Goal: Task Accomplishment & Management: Manage account settings

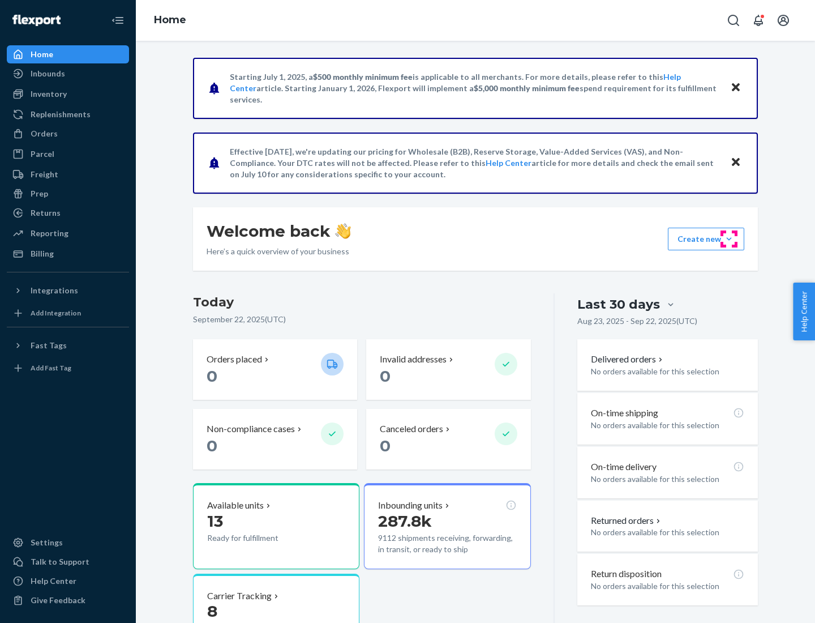
click at [729, 239] on button "Create new Create new inbound Create new order Create new product" at bounding box center [706, 239] width 76 height 23
click at [68, 74] on div "Inbounds" at bounding box center [68, 74] width 120 height 16
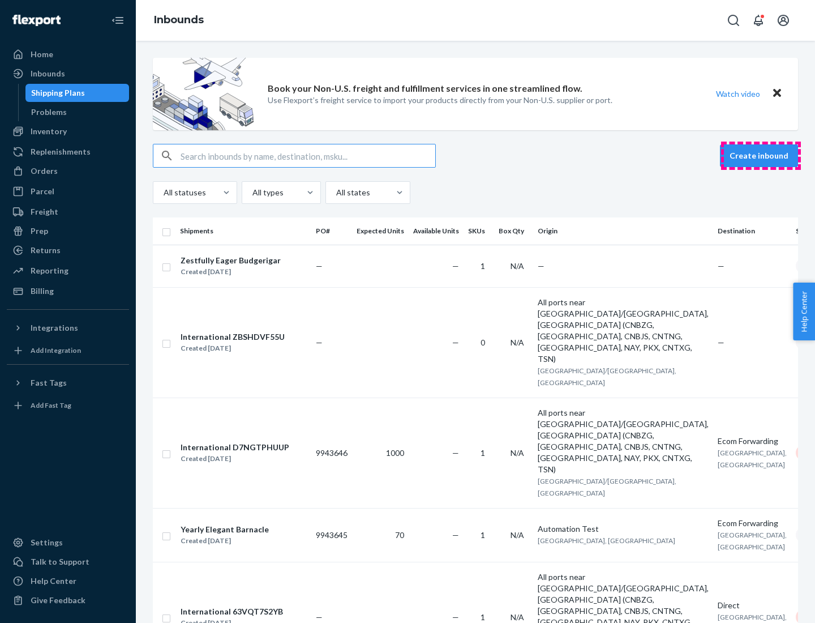
click at [761, 156] on button "Create inbound" at bounding box center [759, 155] width 78 height 23
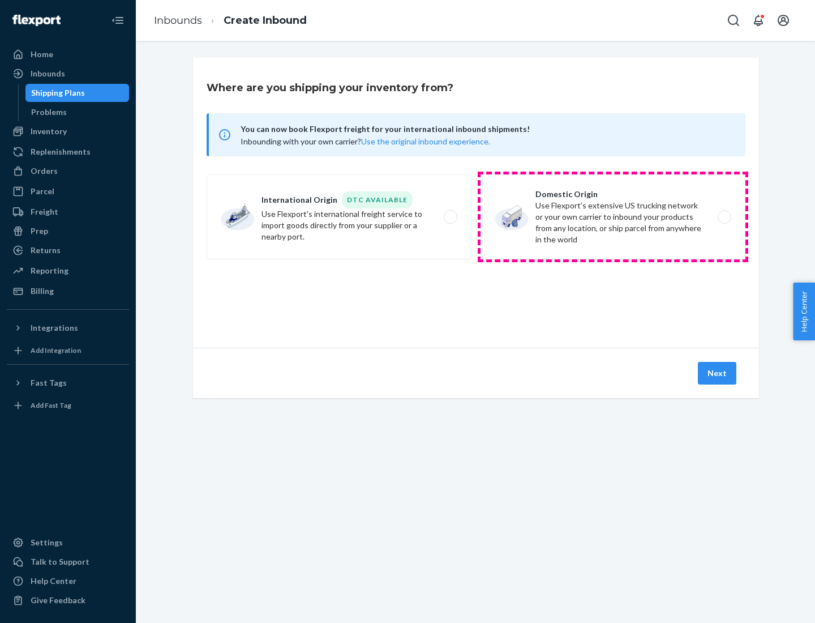
click at [613, 217] on label "Domestic Origin Use Flexport’s extensive US trucking network or your own carrie…" at bounding box center [613, 216] width 265 height 85
click at [724, 217] on input "Domestic Origin Use Flexport’s extensive US trucking network or your own carrie…" at bounding box center [727, 216] width 7 height 7
radio input "true"
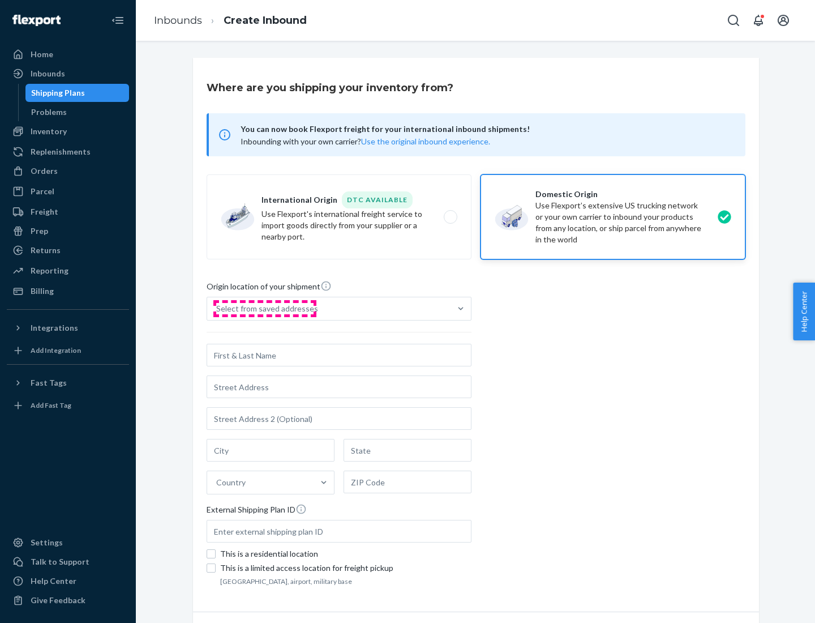
click at [264, 309] on div "Select from saved addresses" at bounding box center [267, 308] width 102 height 11
click at [217, 309] on input "Select from saved addresses" at bounding box center [216, 308] width 1 height 11
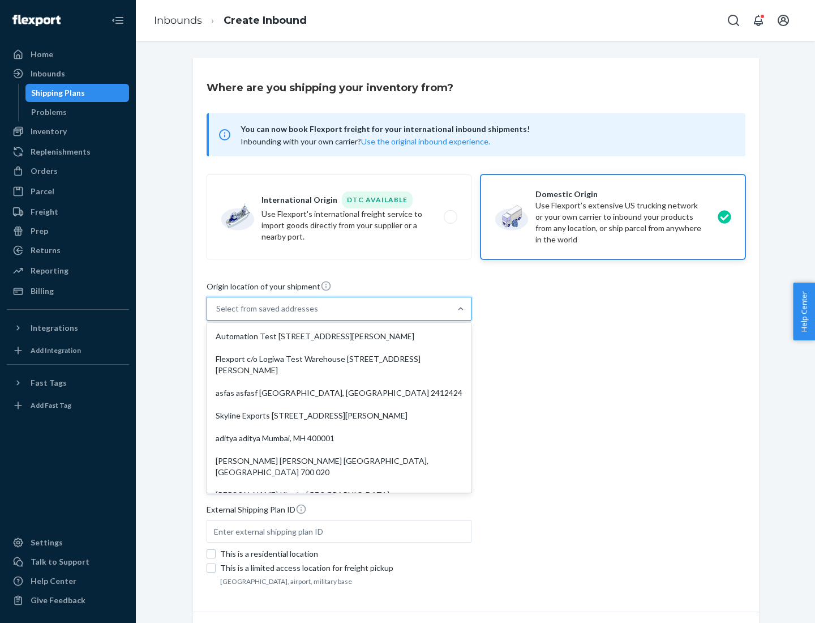
scroll to position [5, 0]
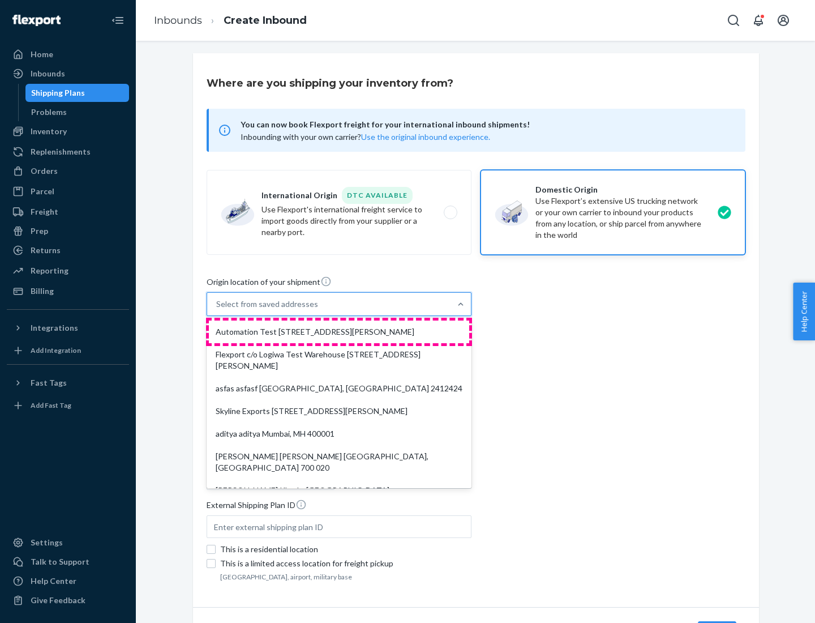
click at [339, 332] on div "Automation Test [STREET_ADDRESS][PERSON_NAME]" at bounding box center [339, 331] width 260 height 23
click at [217, 310] on input "option Automation Test [STREET_ADDRESS][PERSON_NAME]. 9 results available. Use …" at bounding box center [216, 303] width 1 height 11
type input "Automation Test"
type input "9th Floor"
type input "[GEOGRAPHIC_DATA]"
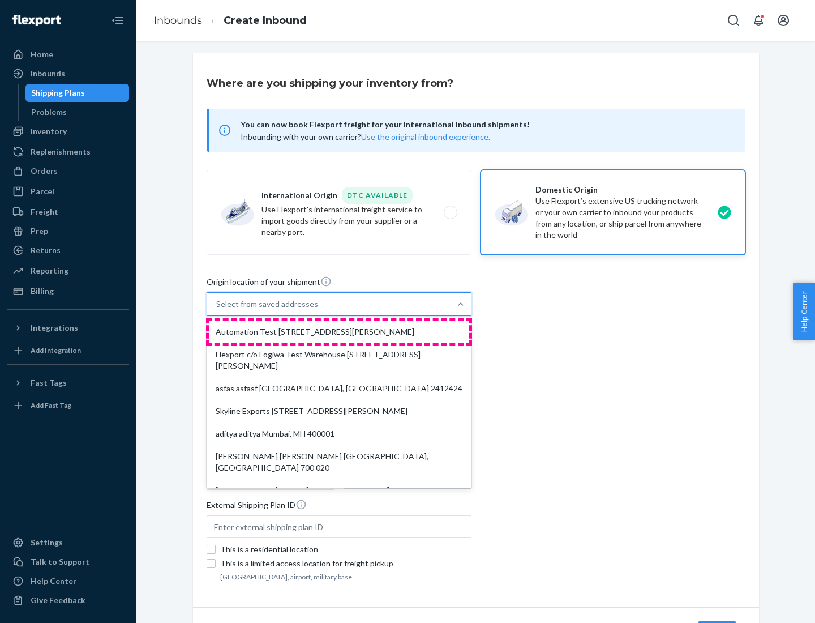
type input "CA"
type input "94104"
type input "[STREET_ADDRESS][PERSON_NAME]"
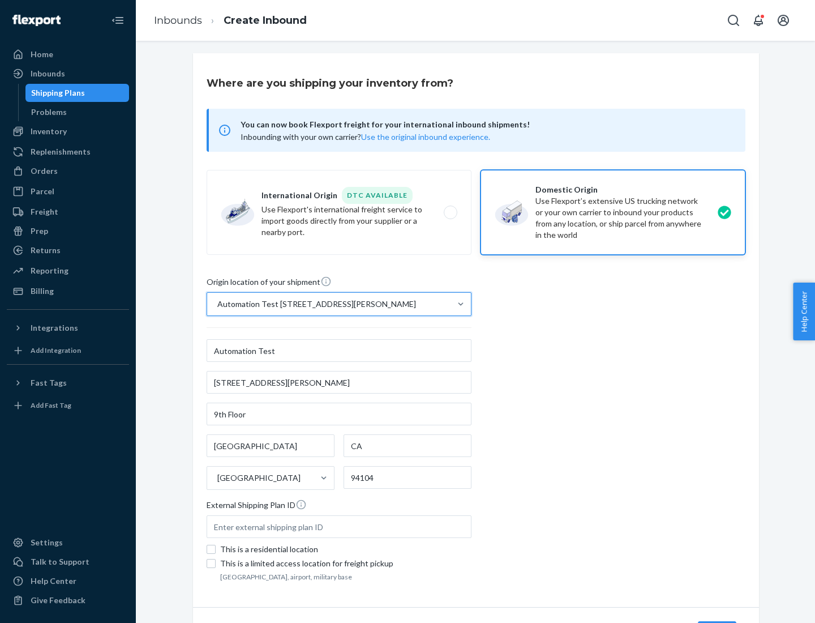
scroll to position [66, 0]
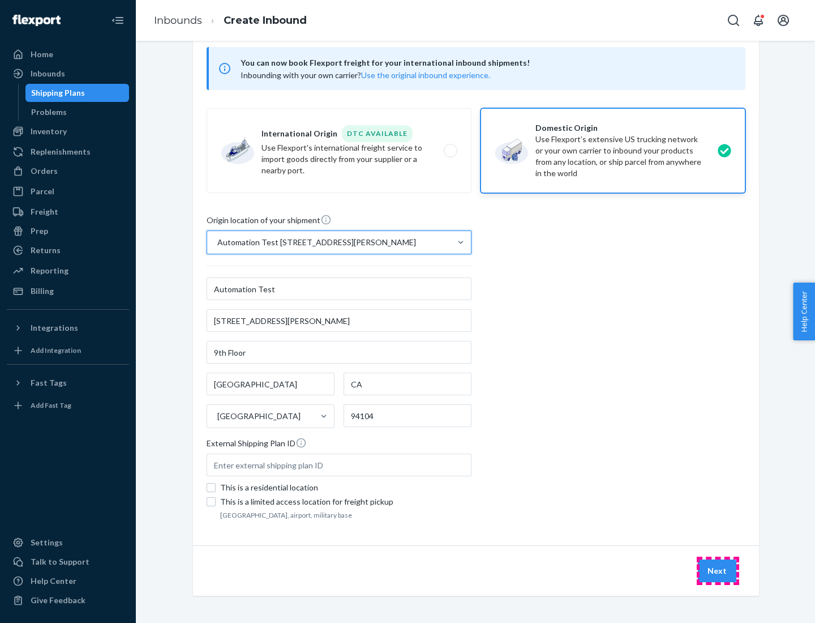
click at [718, 571] on button "Next" at bounding box center [717, 570] width 38 height 23
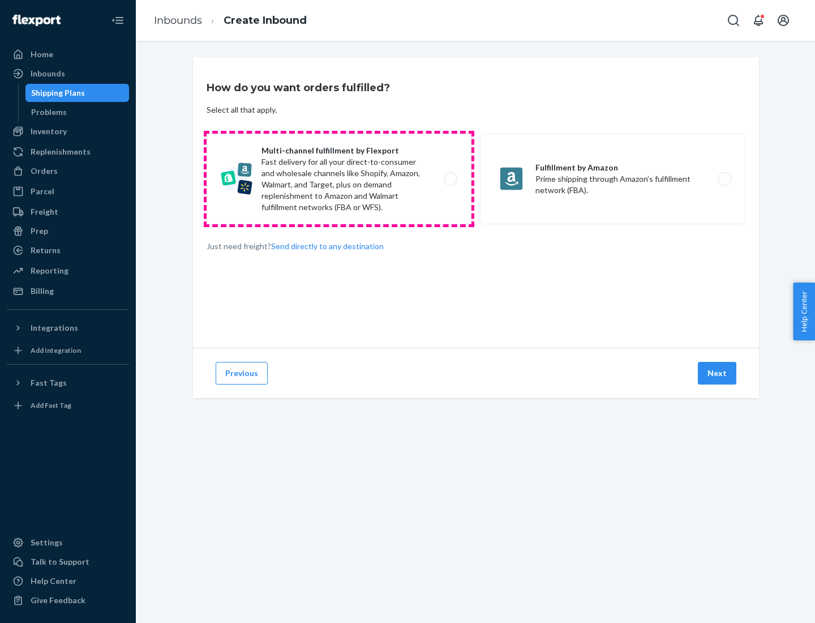
click at [339, 179] on label "Multi-channel fulfillment by Flexport Fast delivery for all your direct-to-cons…" at bounding box center [339, 179] width 265 height 91
click at [450, 179] on input "Multi-channel fulfillment by Flexport Fast delivery for all your direct-to-cons…" at bounding box center [453, 178] width 7 height 7
radio input "true"
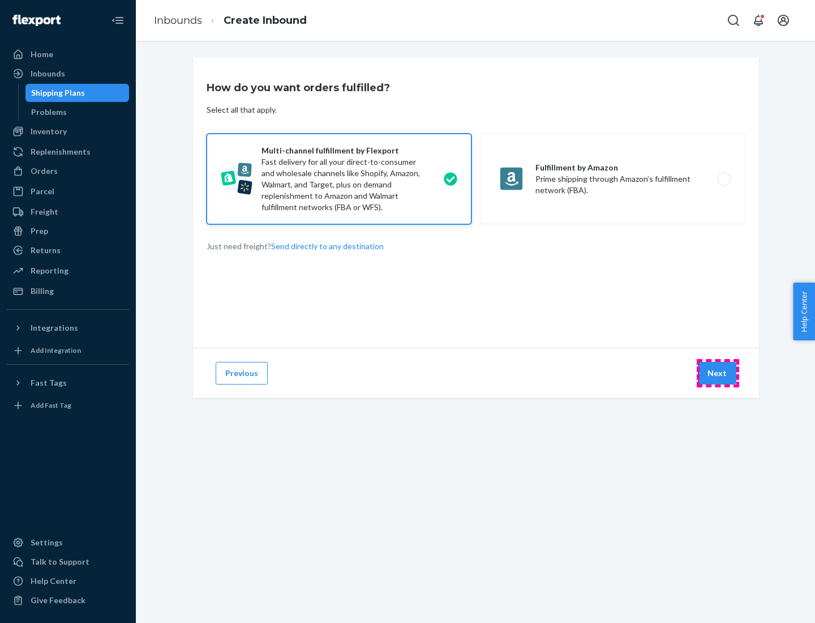
click at [718, 373] on button "Next" at bounding box center [717, 373] width 38 height 23
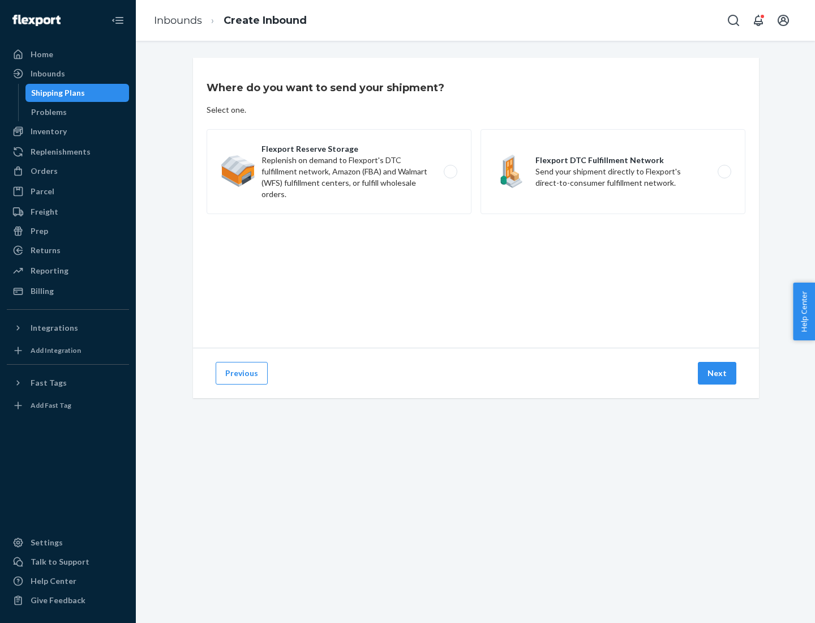
click at [613, 172] on label "Flexport DTC Fulfillment Network Send your shipment directly to Flexport's dire…" at bounding box center [613, 171] width 265 height 85
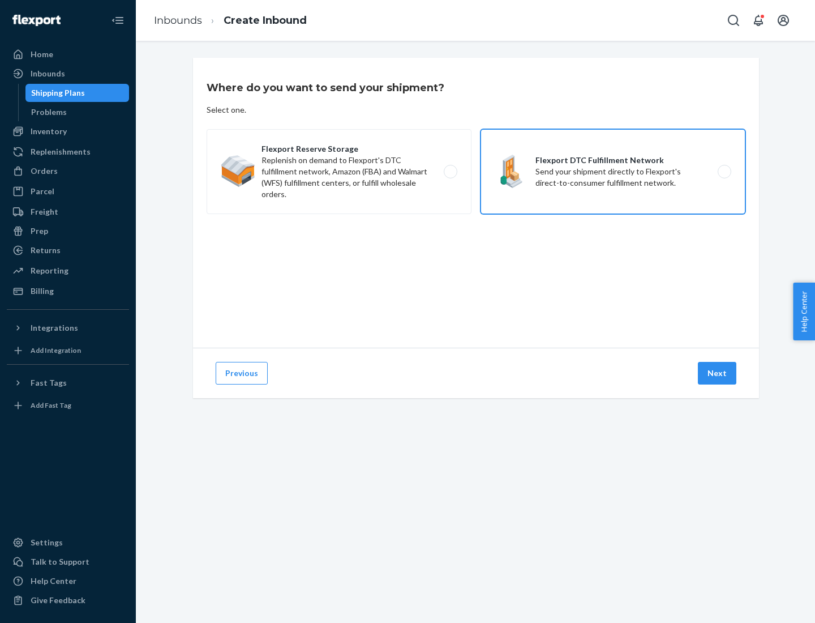
click at [724, 172] on input "Flexport DTC Fulfillment Network Send your shipment directly to Flexport's dire…" at bounding box center [727, 171] width 7 height 7
radio input "true"
click at [718, 373] on button "Next" at bounding box center [717, 373] width 38 height 23
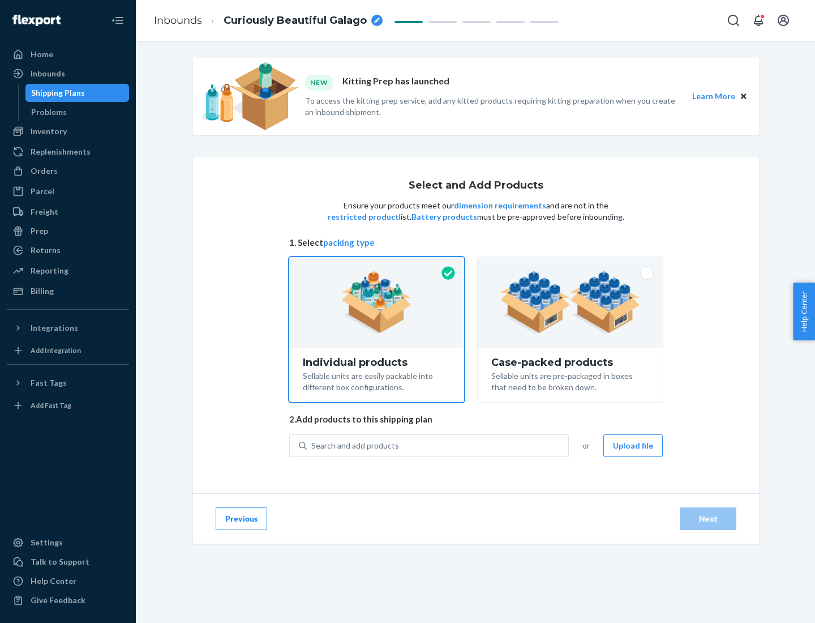
click at [571, 302] on img at bounding box center [570, 302] width 141 height 62
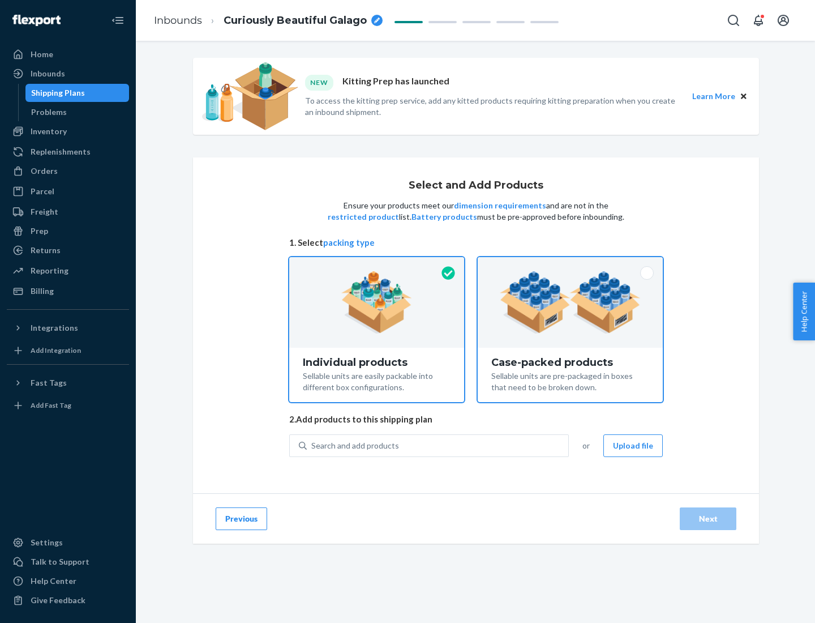
click at [571, 264] on input "Case-packed products Sellable units are pre-packaged in boxes that need to be b…" at bounding box center [570, 260] width 7 height 7
radio input "true"
radio input "false"
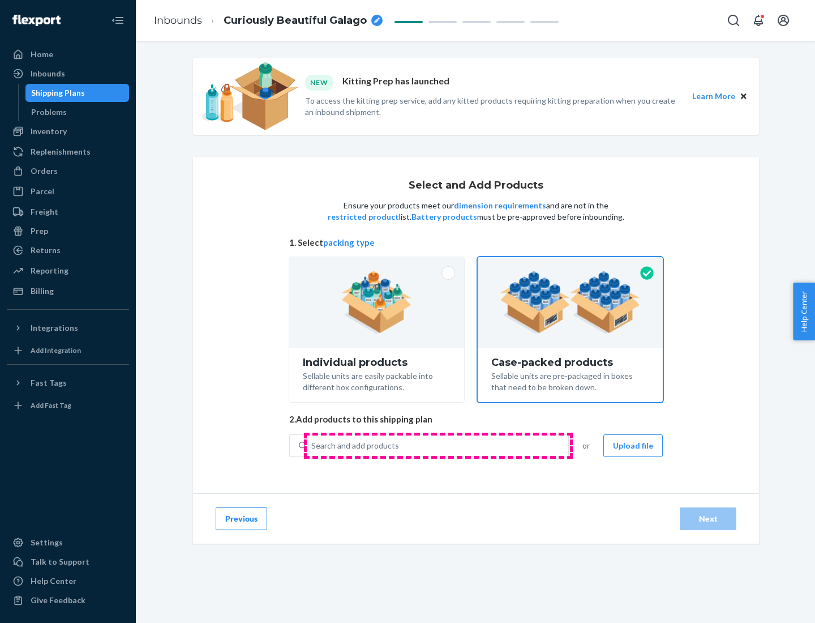
click at [438, 445] on div "Search and add products" at bounding box center [438, 445] width 262 height 20
click at [312, 445] on input "Search and add products" at bounding box center [311, 445] width 1 height 11
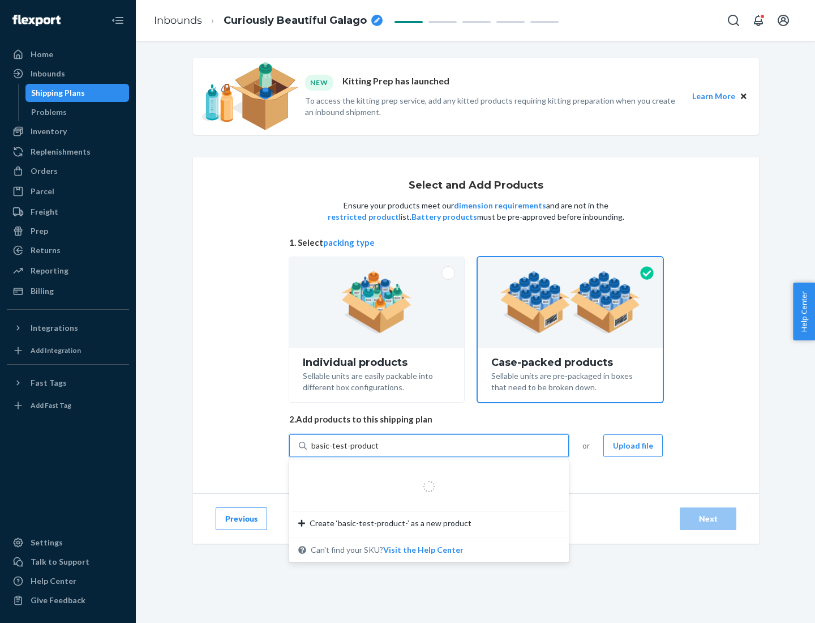
type input "basic-test-product-1"
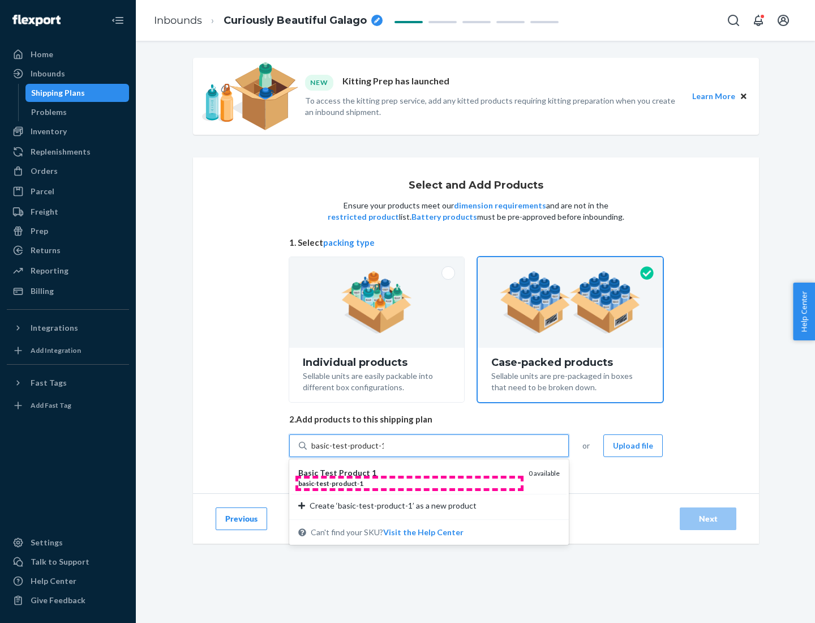
click at [409, 483] on div "basic - test - product - 1" at bounding box center [408, 483] width 221 height 10
click at [384, 451] on input "basic-test-product-1" at bounding box center [347, 445] width 72 height 11
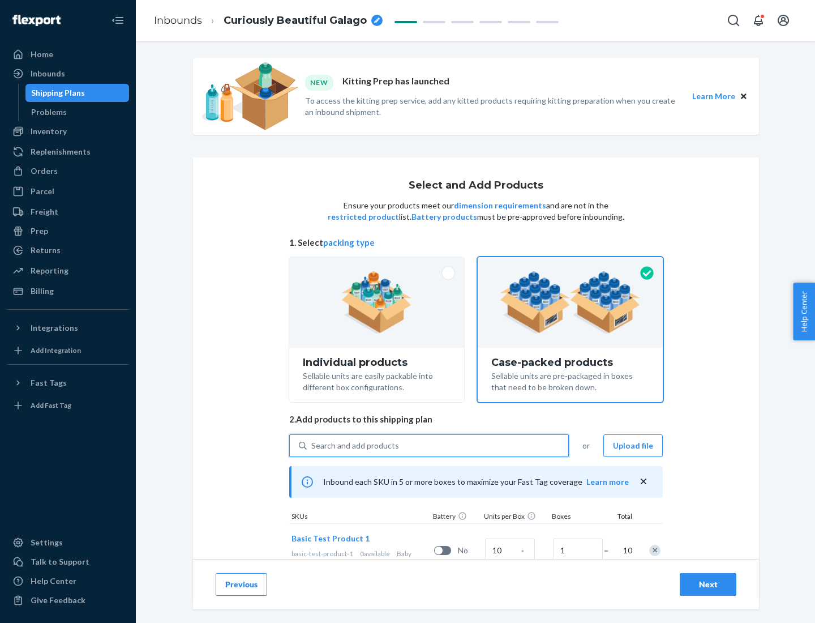
scroll to position [41, 0]
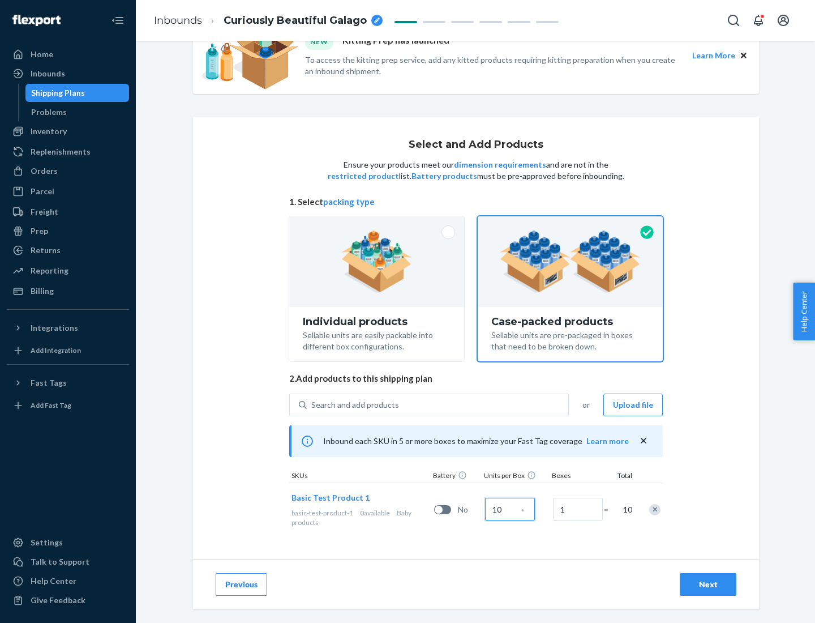
type input "10"
type input "7"
click at [708, 584] on div "Next" at bounding box center [708, 584] width 37 height 11
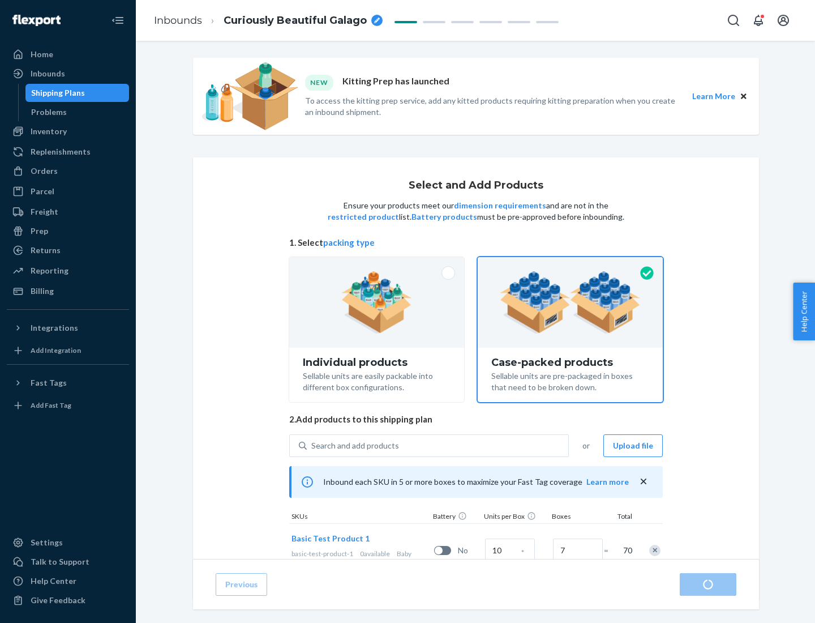
radio input "true"
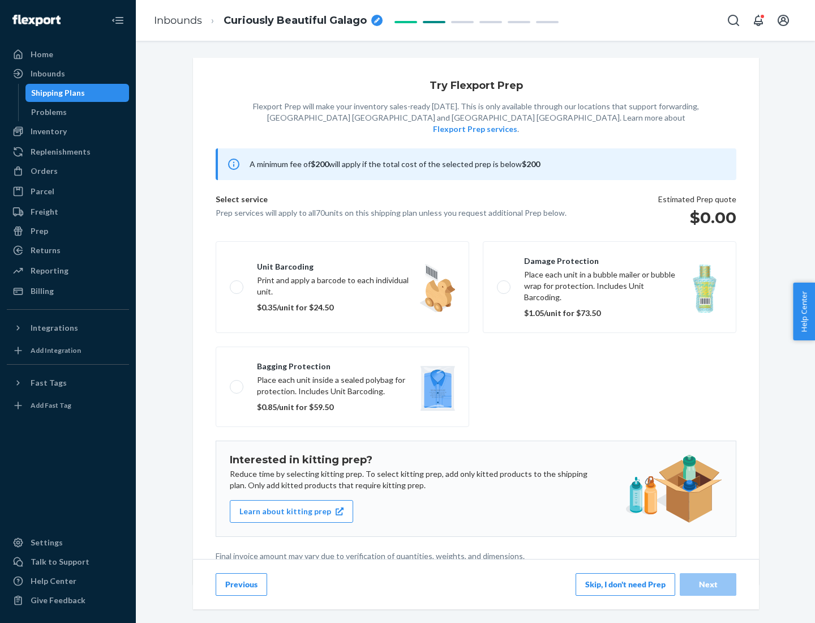
scroll to position [3, 0]
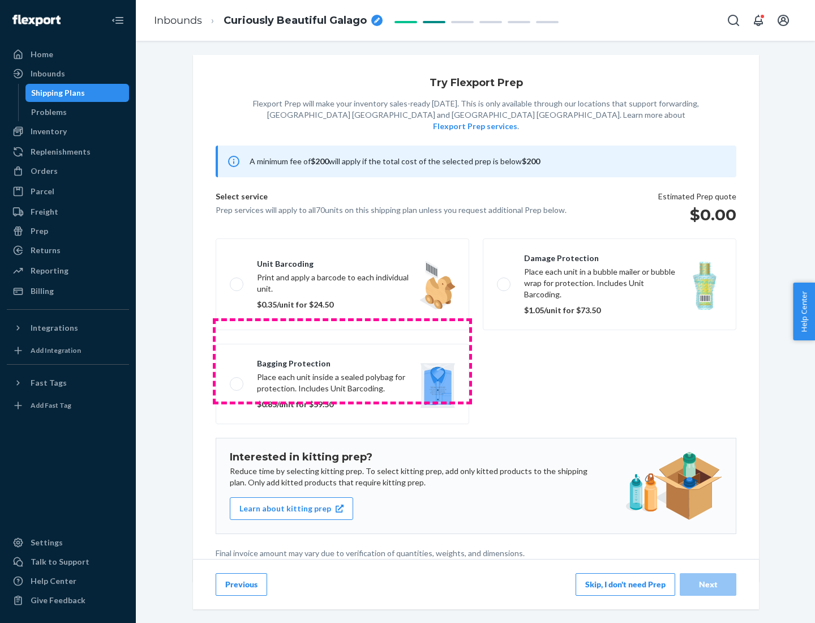
click at [343, 361] on label "Bagging protection Place each unit inside a sealed polybag for protection. Incl…" at bounding box center [343, 384] width 254 height 80
click at [237, 380] on input "Bagging protection Place each unit inside a sealed polybag for protection. Incl…" at bounding box center [233, 383] width 7 height 7
checkbox input "true"
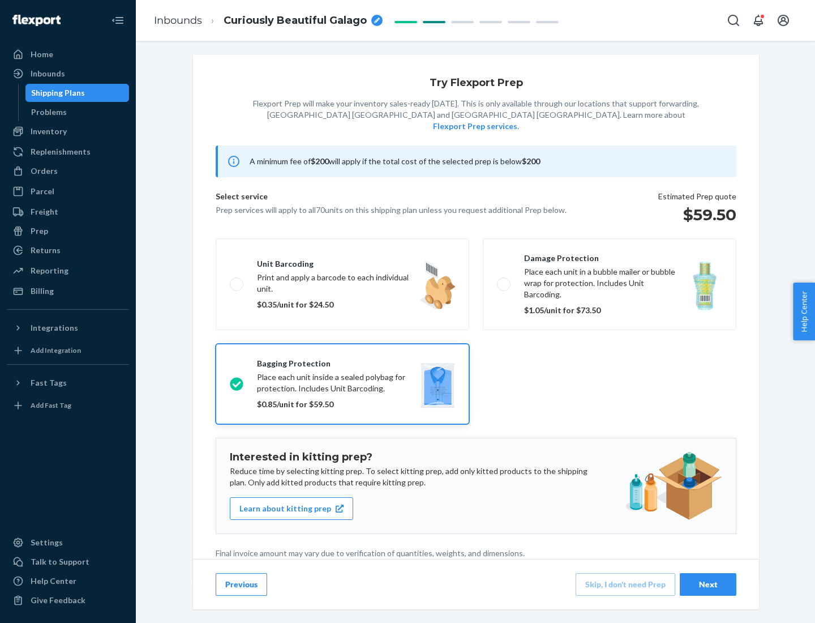
click at [708, 584] on div "Next" at bounding box center [708, 584] width 37 height 11
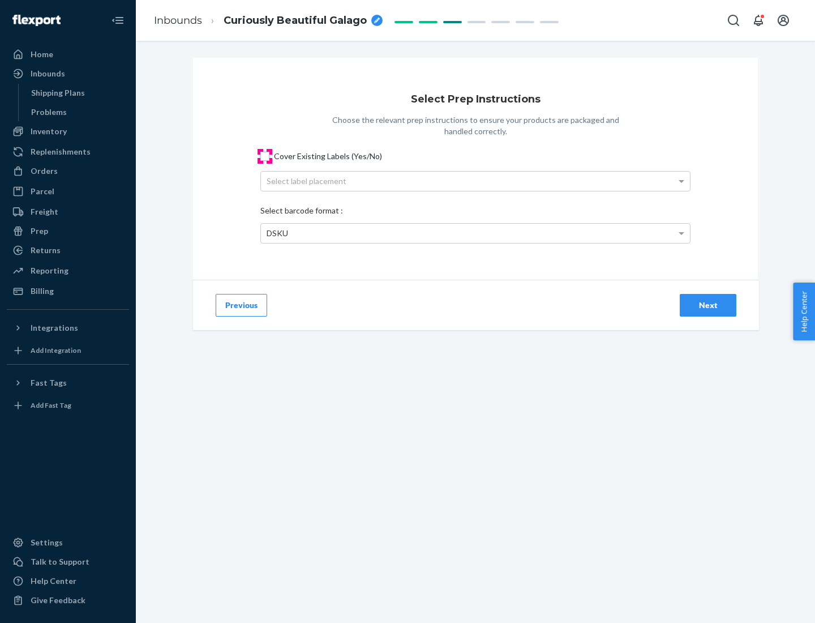
click at [265, 156] on input "Cover Existing Labels (Yes/No)" at bounding box center [264, 156] width 9 height 9
checkbox input "true"
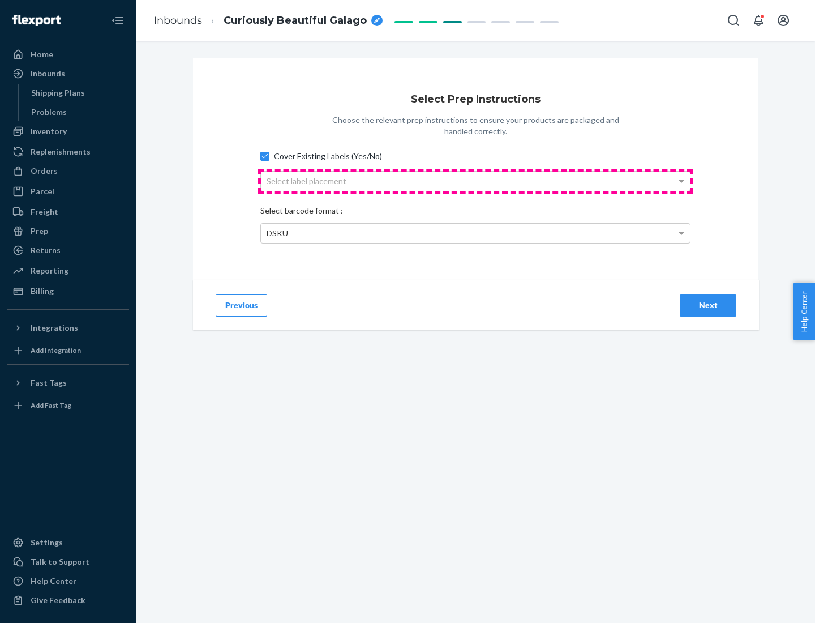
click at [476, 181] on div "Select label placement" at bounding box center [475, 181] width 429 height 19
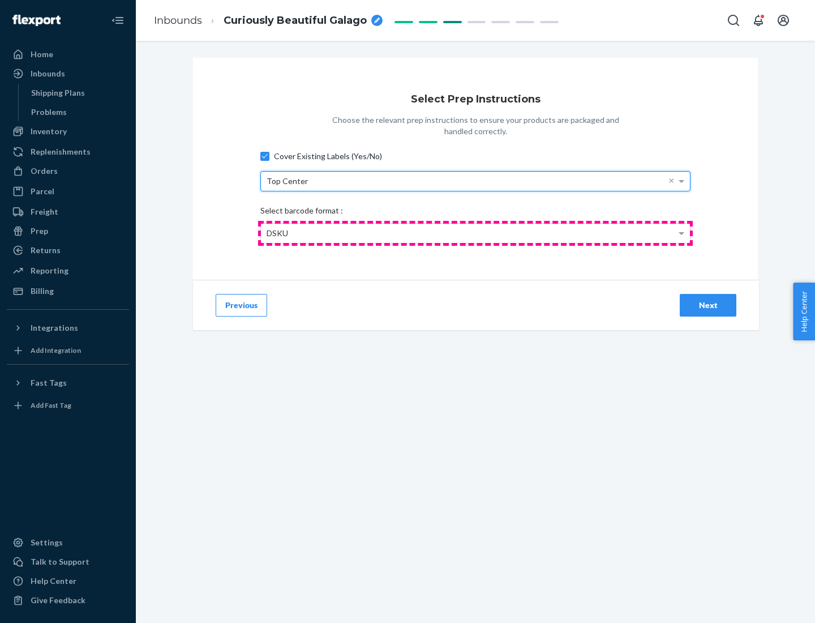
click at [476, 233] on div "DSKU" at bounding box center [475, 233] width 429 height 19
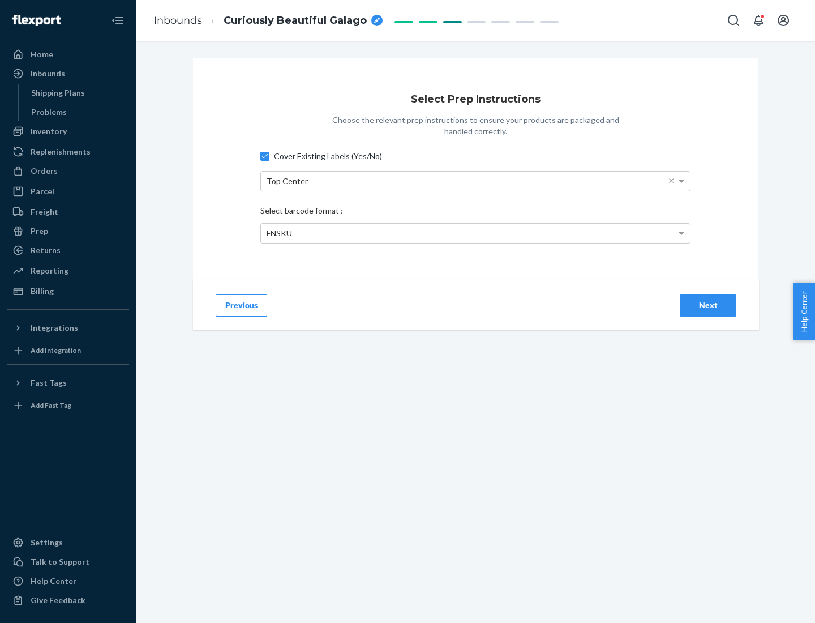
click at [708, 305] on div "Next" at bounding box center [708, 304] width 37 height 11
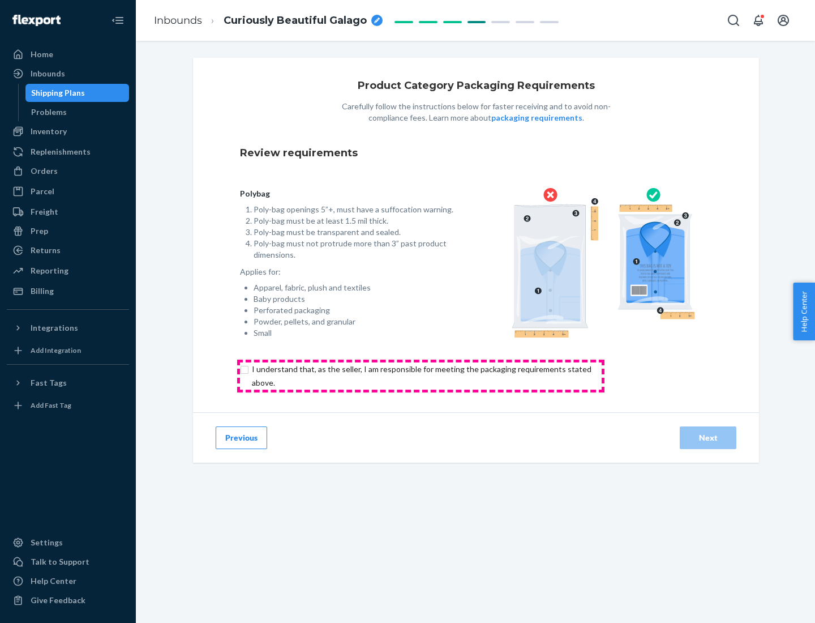
click at [421, 375] on input "checkbox" at bounding box center [428, 375] width 376 height 27
checkbox input "true"
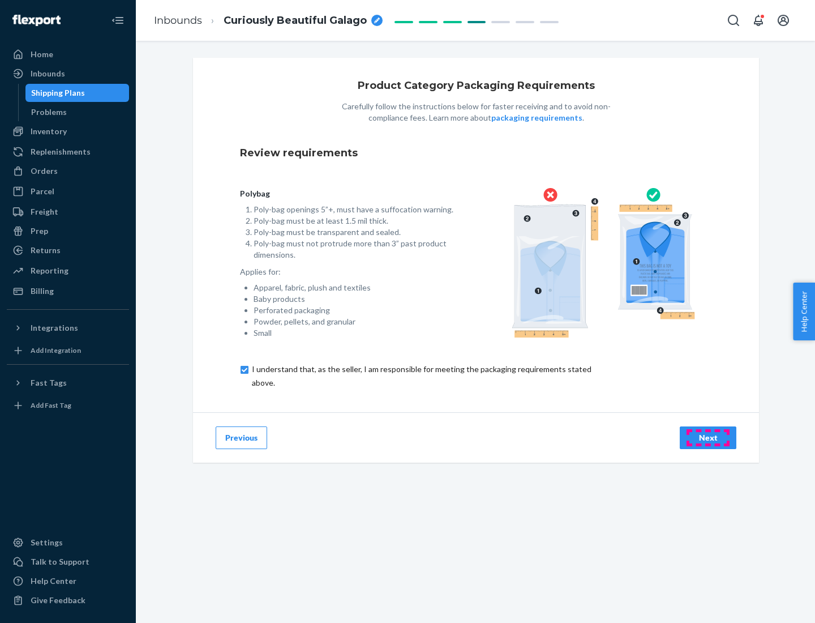
click at [708, 437] on div "Next" at bounding box center [708, 437] width 37 height 11
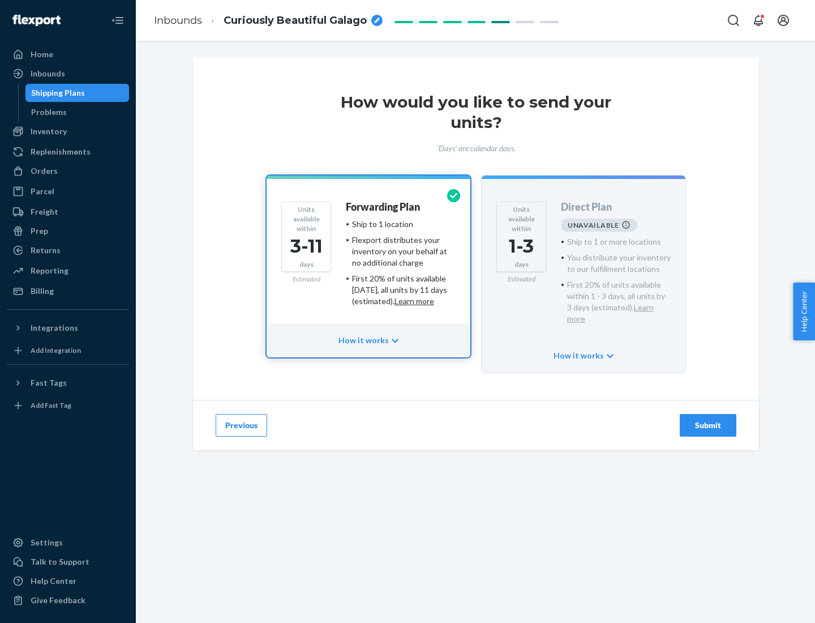
click at [384, 207] on h4 "Forwarding Plan" at bounding box center [383, 207] width 74 height 11
click at [708, 419] on div "Submit" at bounding box center [708, 424] width 37 height 11
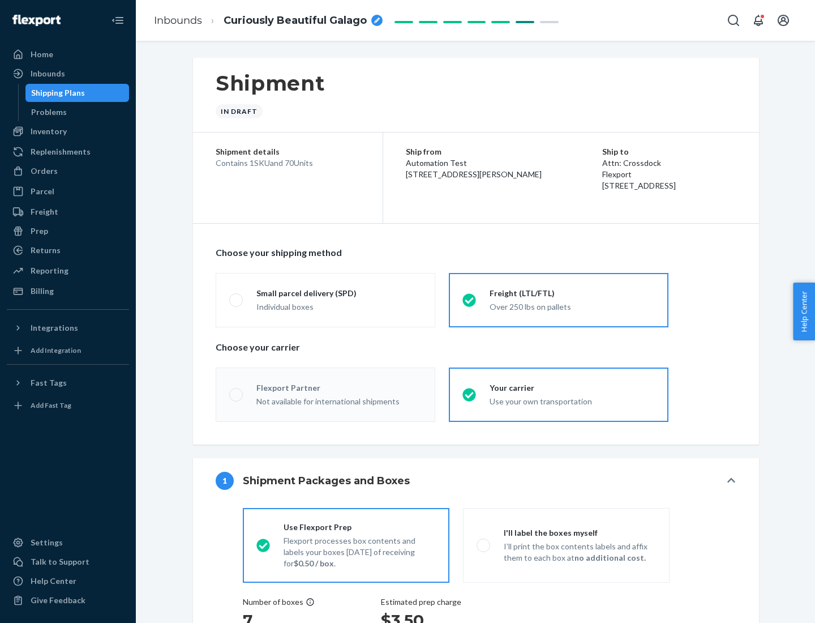
radio input "true"
radio input "false"
radio input "true"
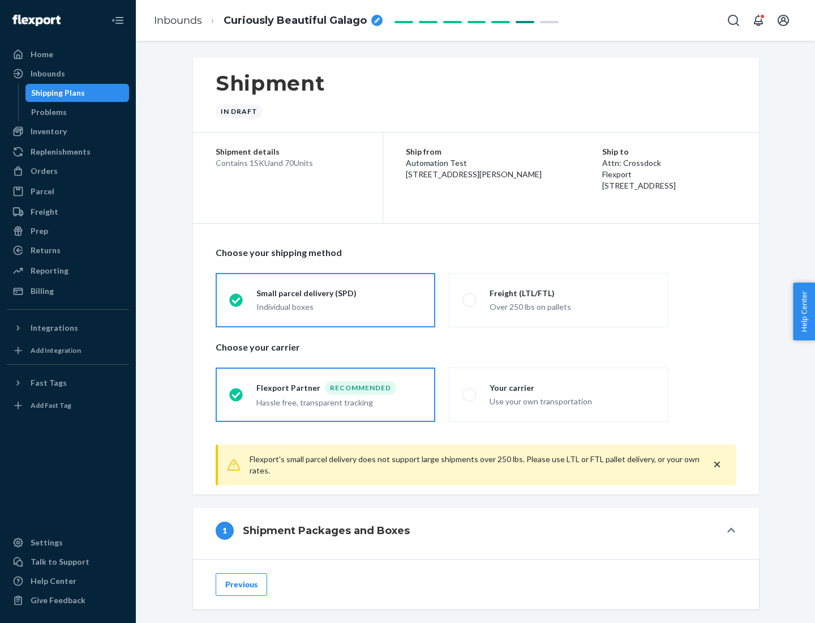
click at [339, 305] on div "Individual boxes" at bounding box center [338, 306] width 165 height 11
click at [237, 303] on input "Small parcel delivery (SPD) Individual boxes" at bounding box center [232, 299] width 7 height 7
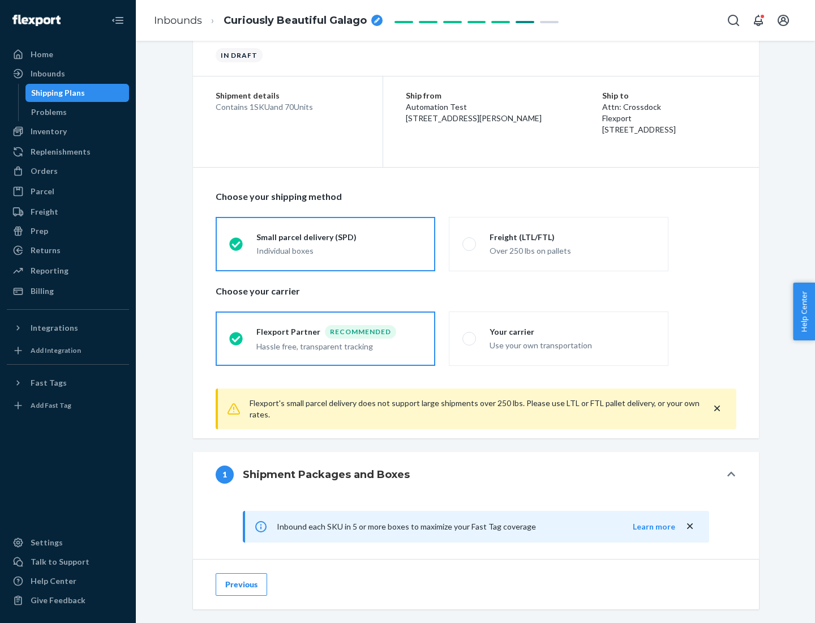
click at [572, 331] on div "Your carrier" at bounding box center [572, 331] width 165 height 11
click at [470, 335] on input "Your carrier Use your own transportation" at bounding box center [466, 338] width 7 height 7
radio input "true"
radio input "false"
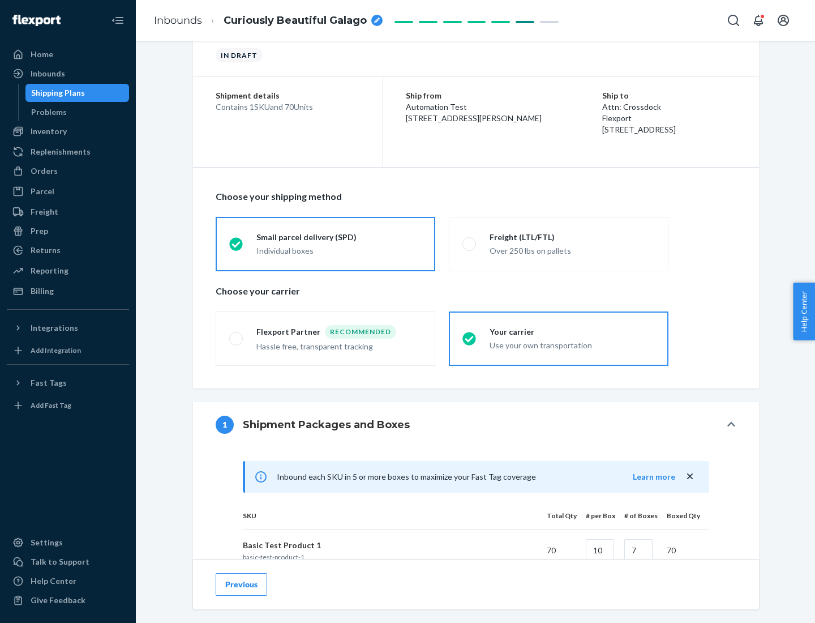
scroll to position [275, 0]
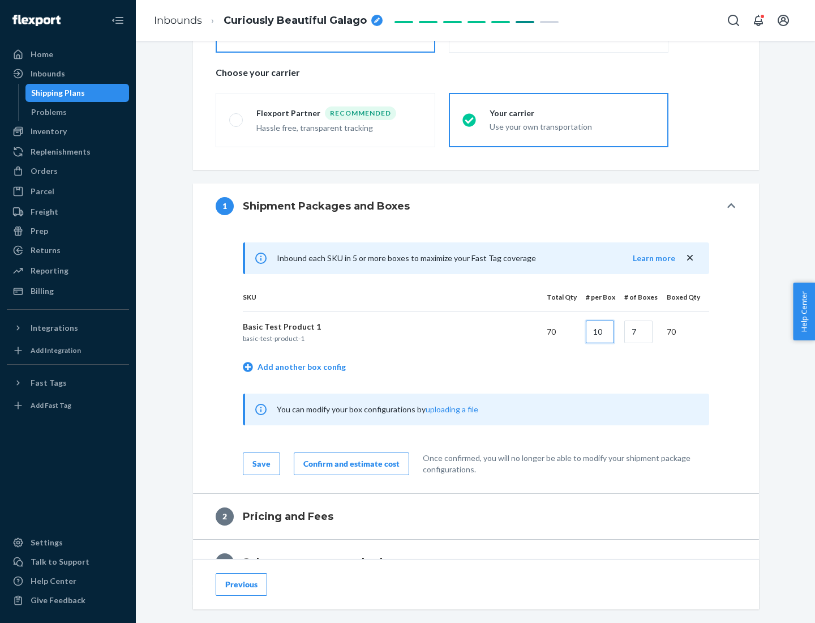
type input "10"
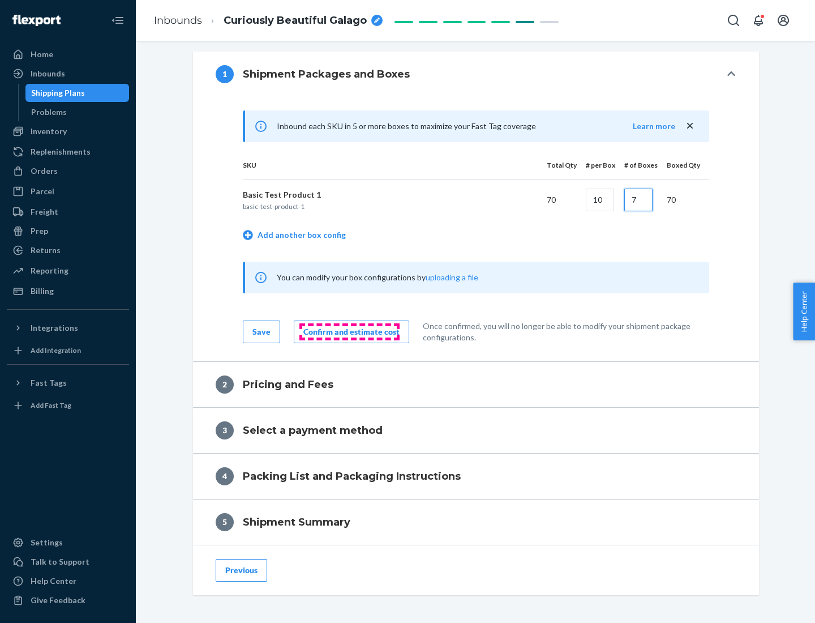
type input "7"
click at [349, 331] on div "Confirm and estimate cost" at bounding box center [351, 331] width 96 height 11
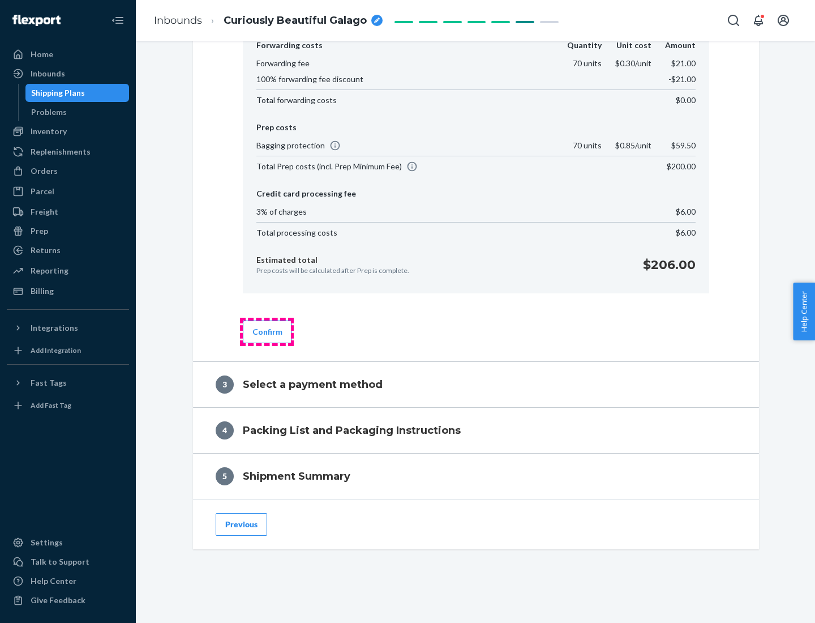
click at [267, 331] on button "Confirm" at bounding box center [267, 331] width 49 height 23
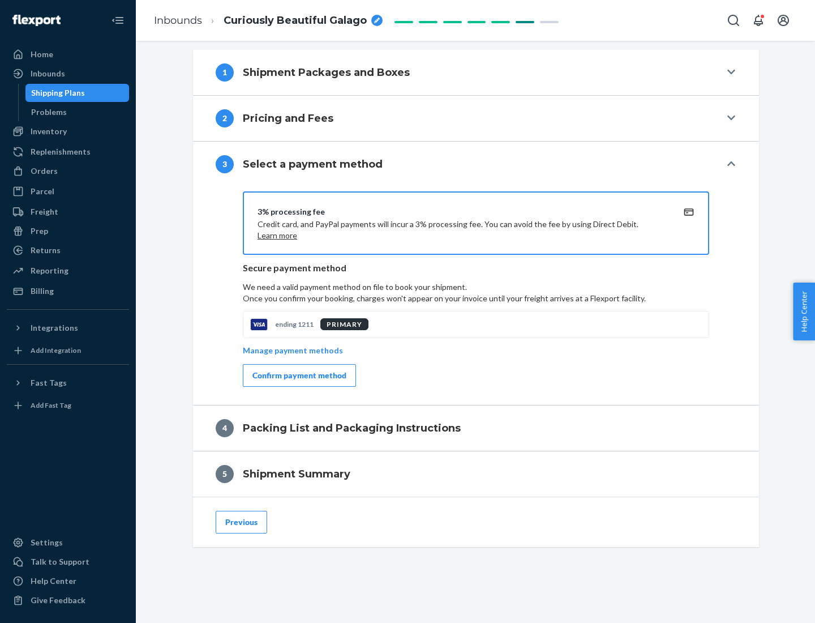
click at [298, 375] on div "Confirm payment method" at bounding box center [299, 375] width 94 height 11
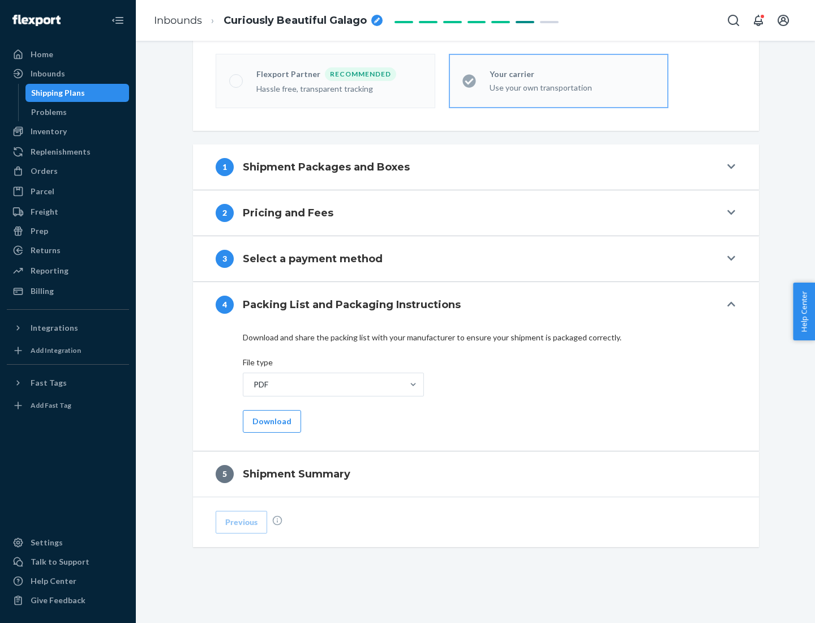
scroll to position [314, 0]
click at [271, 421] on button "Download" at bounding box center [272, 421] width 58 height 23
